Goal: Go to known website: Access a specific website the user already knows

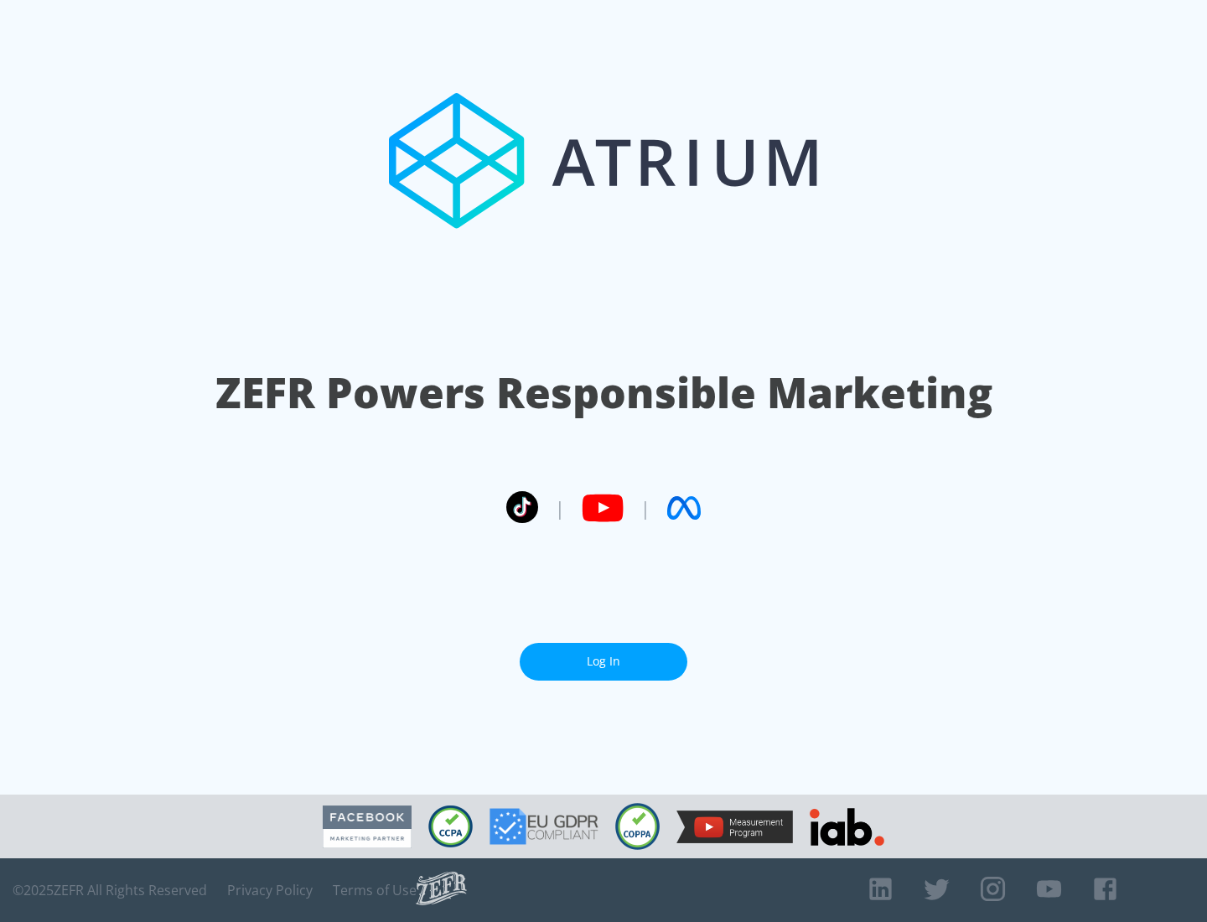
click at [604, 662] on link "Log In" at bounding box center [604, 662] width 168 height 38
